Goal: Find specific page/section: Find specific page/section

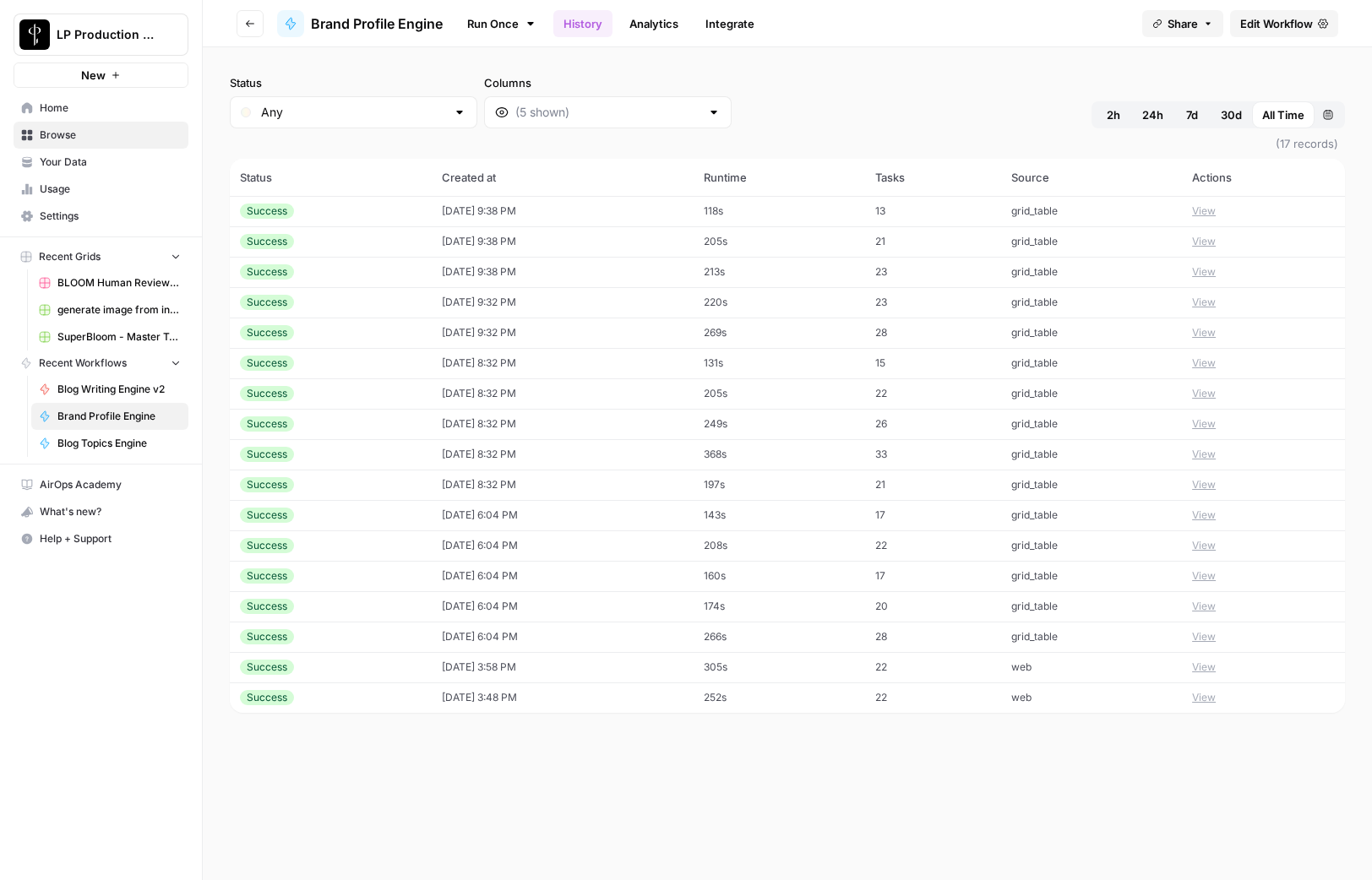
drag, startPoint x: 75, startPoint y: 276, endPoint x: 88, endPoint y: 277, distance: 13.0
click at [75, 276] on span "BLOOM Human Review (ver2)" at bounding box center [119, 283] width 124 height 16
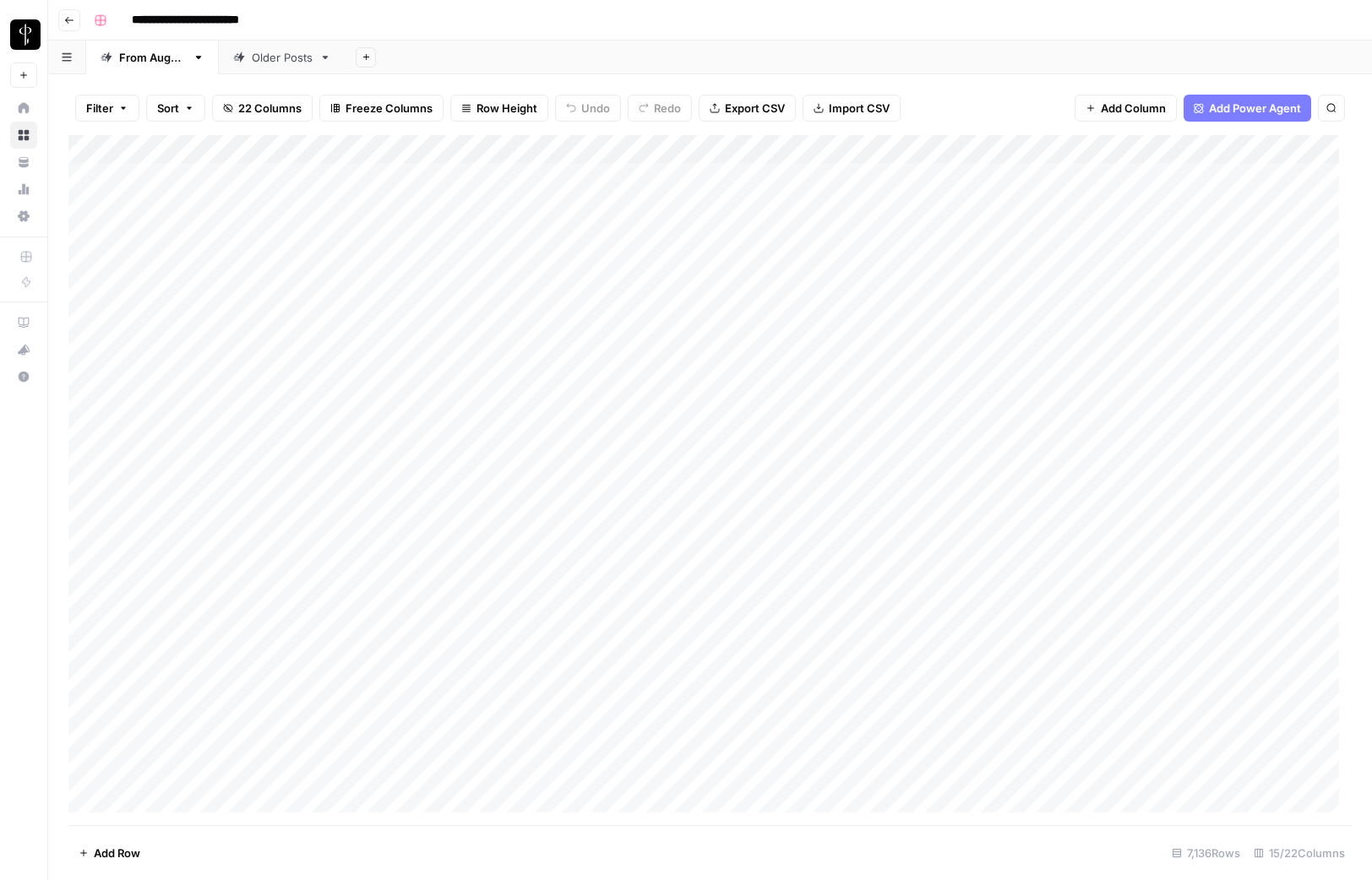
click at [92, 112] on span "Filter" at bounding box center [100, 108] width 27 height 16
click at [158, 190] on input "text" at bounding box center [200, 197] width 185 height 16
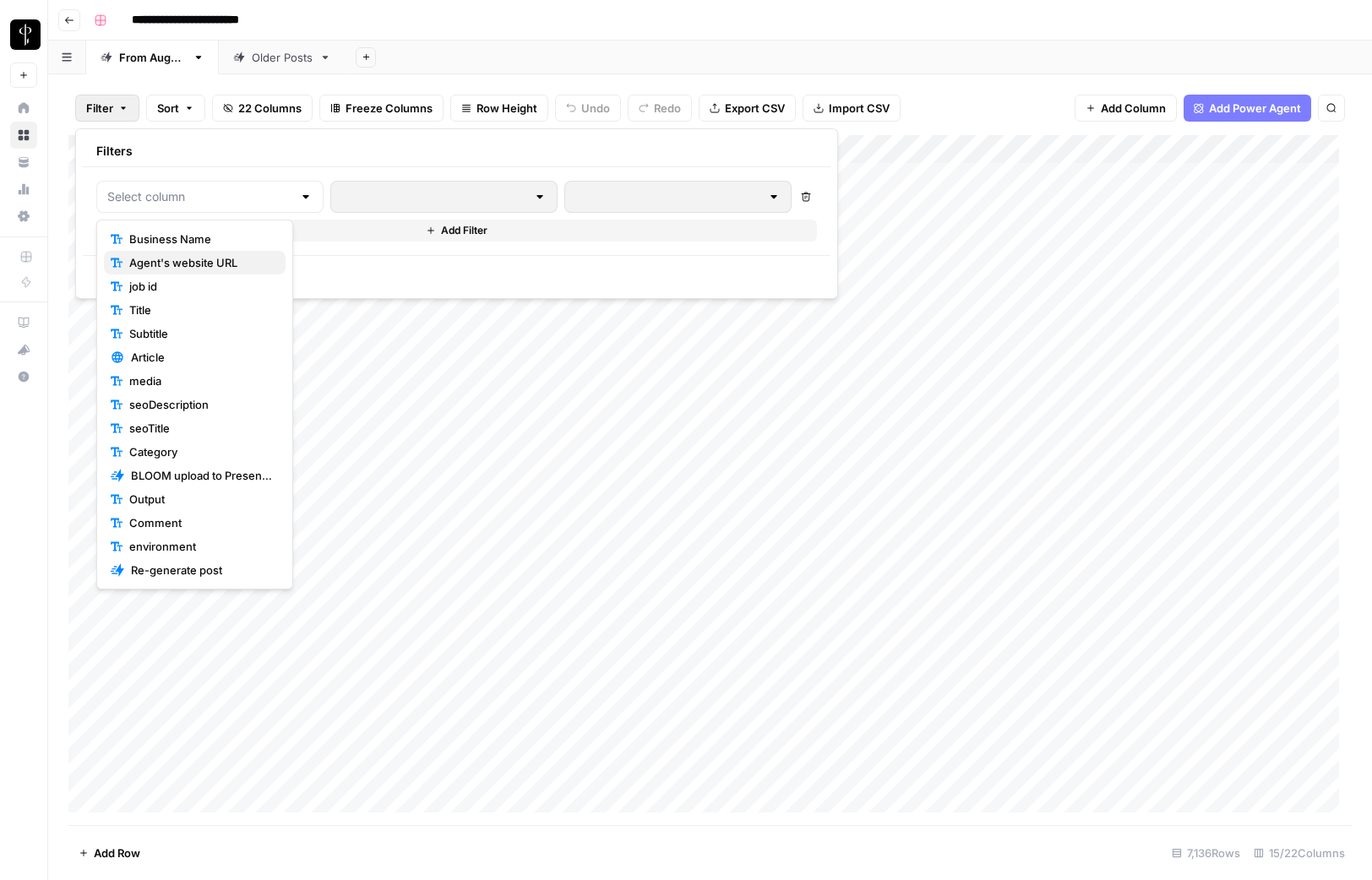
click at [195, 266] on span "Agent's website URL" at bounding box center [201, 263] width 143 height 16
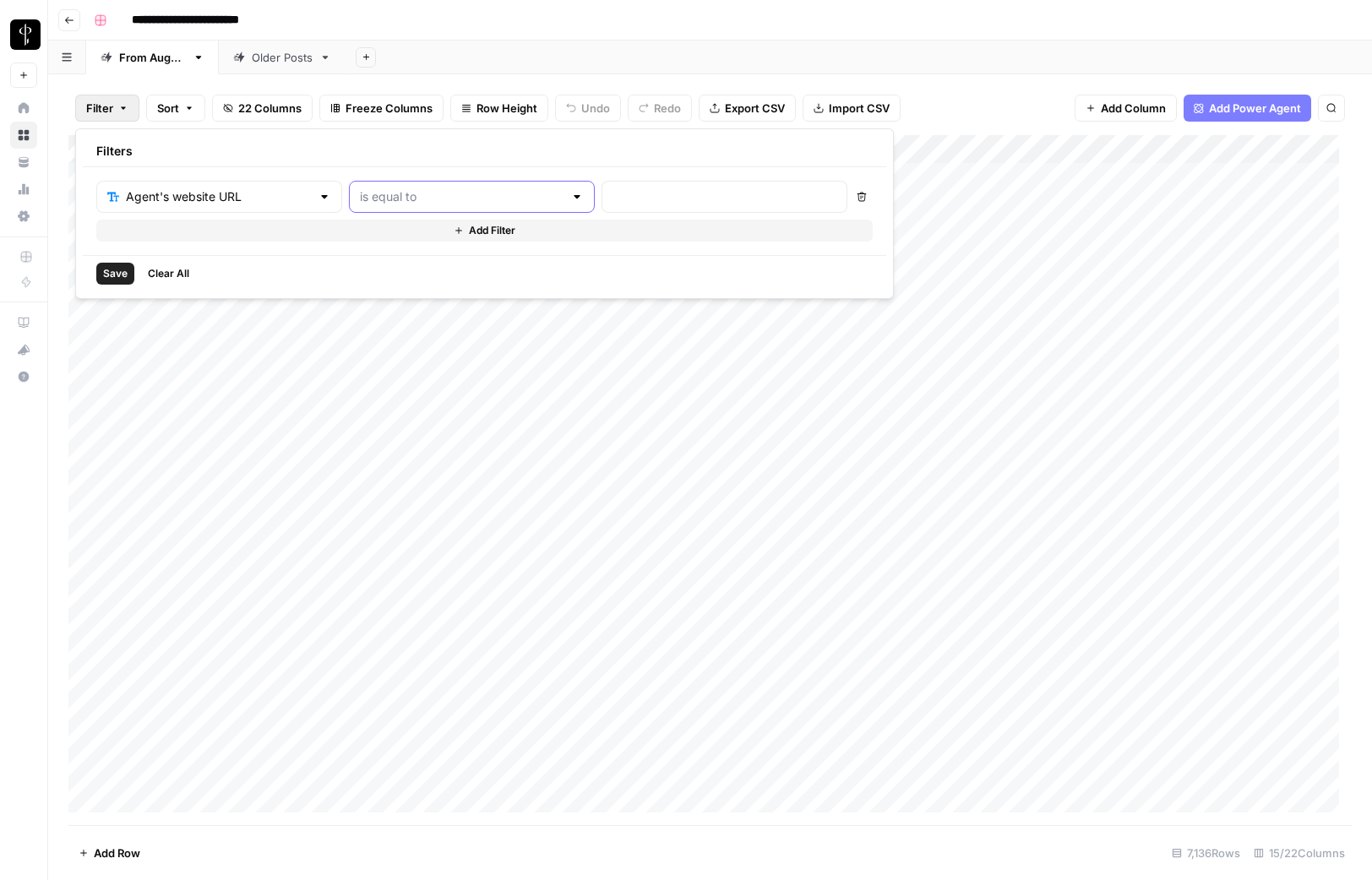
click at [398, 193] on input "text" at bounding box center [462, 197] width 203 height 16
click at [406, 288] on span "contains" at bounding box center [401, 287] width 166 height 16
type input "contains"
click at [613, 197] on input "text" at bounding box center [724, 197] width 223 height 16
paste input "[DOMAIN_NAME]"
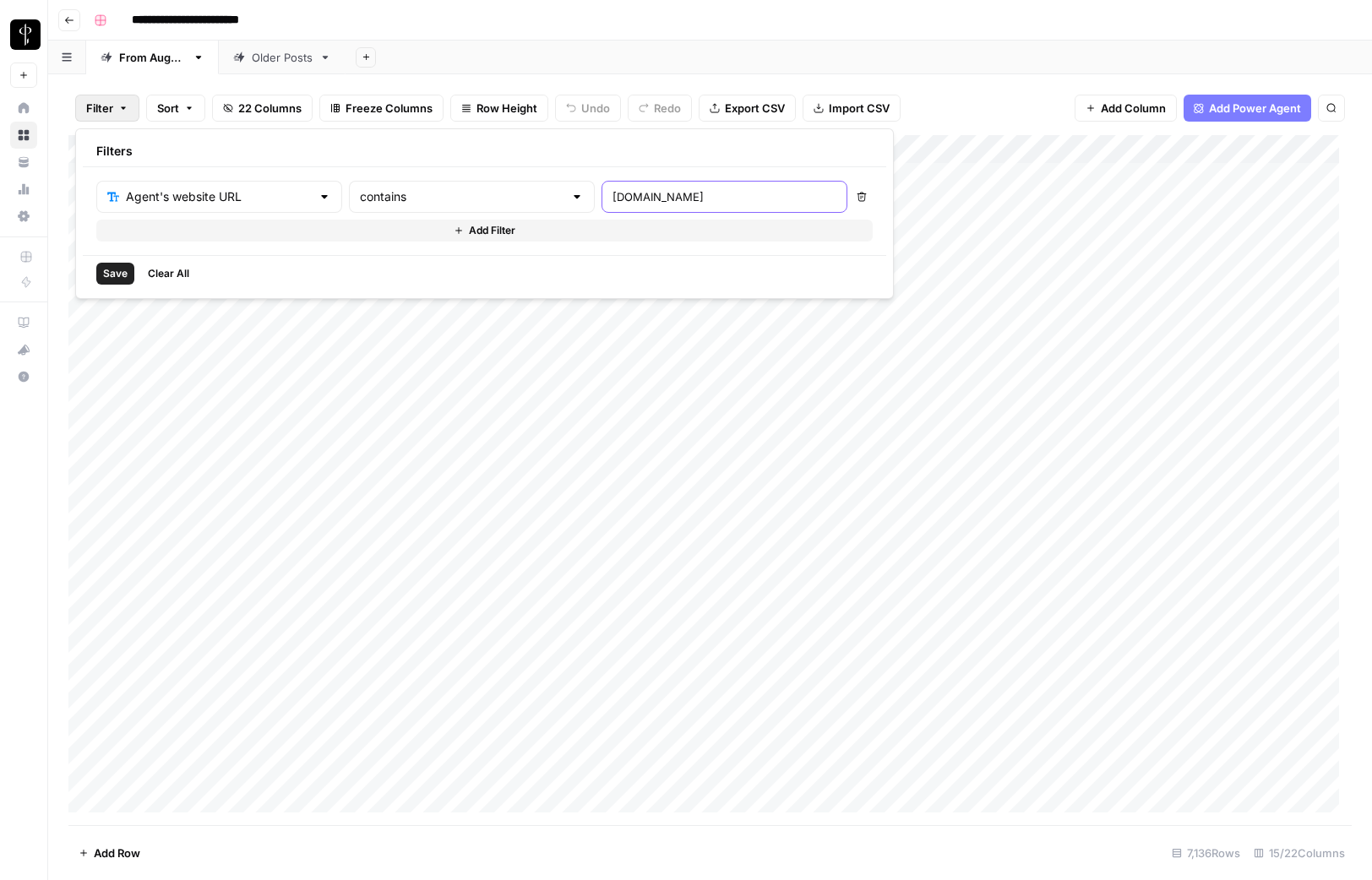
type input "[DOMAIN_NAME]"
click at [102, 273] on button "Save" at bounding box center [115, 274] width 38 height 22
